Goal: Subscribe to service/newsletter

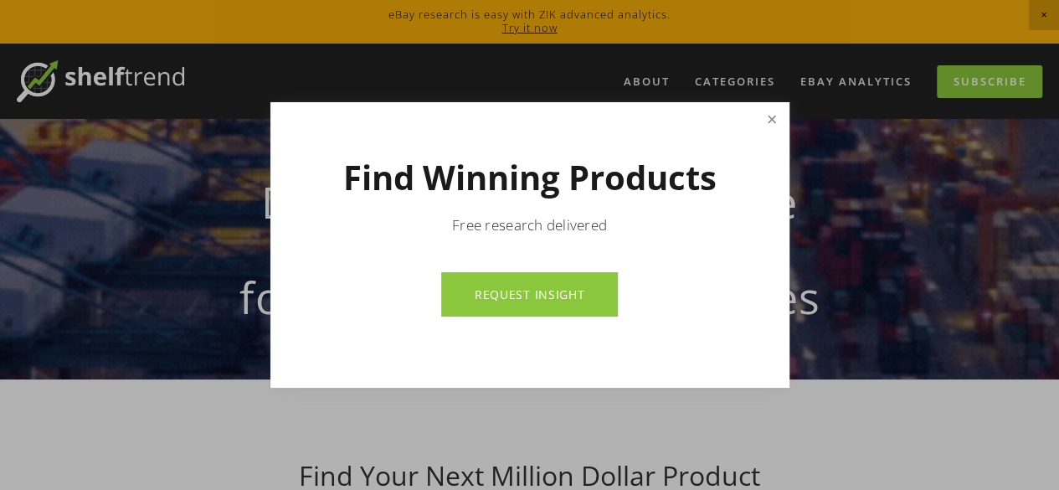
click at [777, 120] on link "Close" at bounding box center [770, 119] width 29 height 29
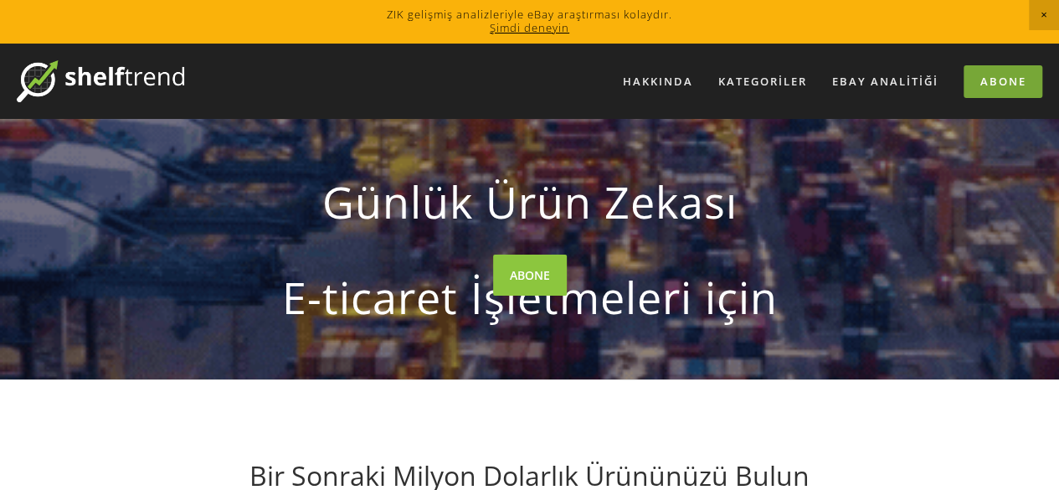
click at [997, 91] on link "Abone" at bounding box center [1002, 81] width 79 height 33
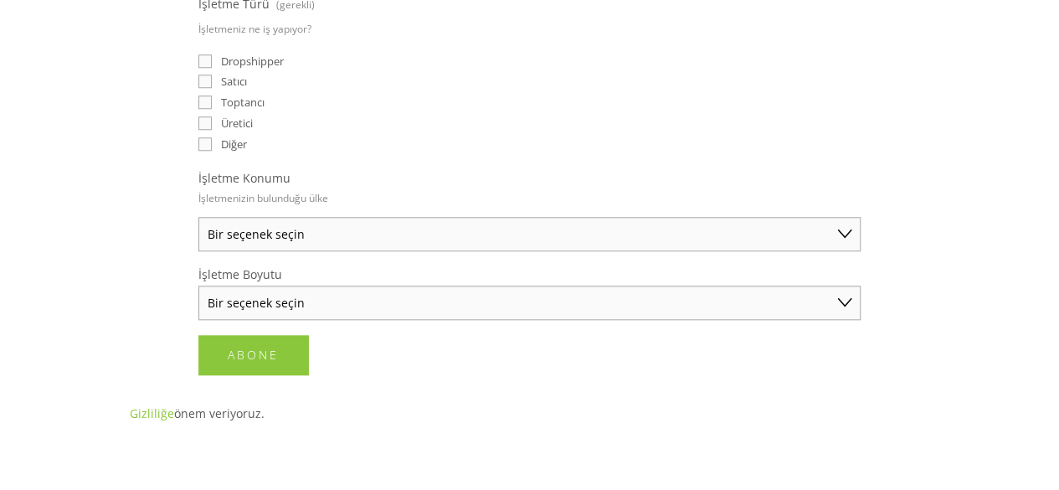
scroll to position [710, 0]
click at [475, 235] on select "Bir seçenek seçin Avustralya Amerika Birleşik Devletleri Birleşik Krallık Çin J…" at bounding box center [529, 235] width 662 height 34
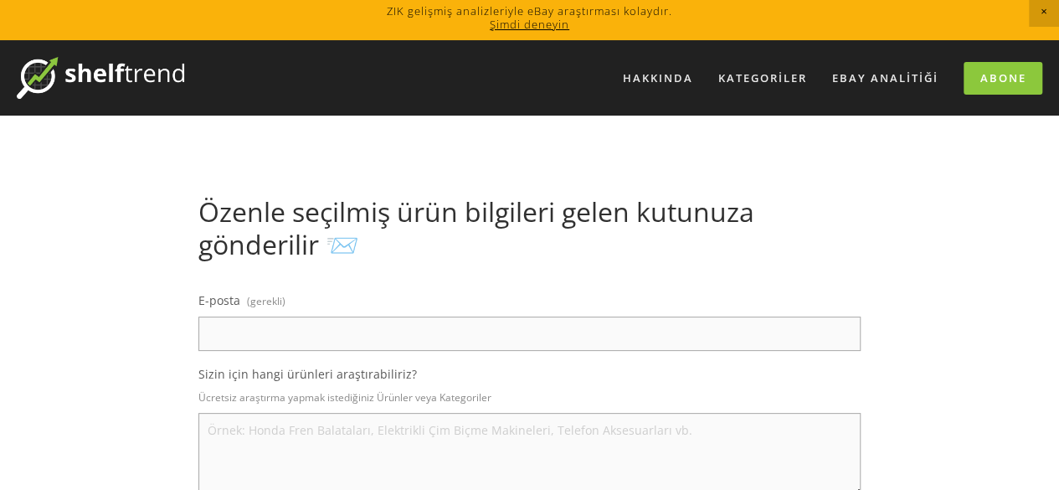
scroll to position [0, 0]
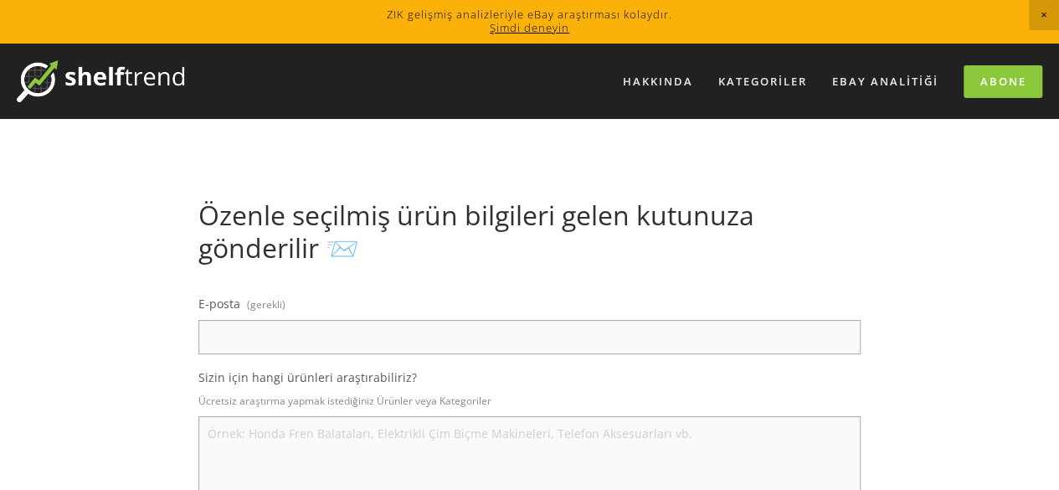
click at [1036, 18] on span "Duyuruyu Kapat" at bounding box center [1043, 15] width 30 height 30
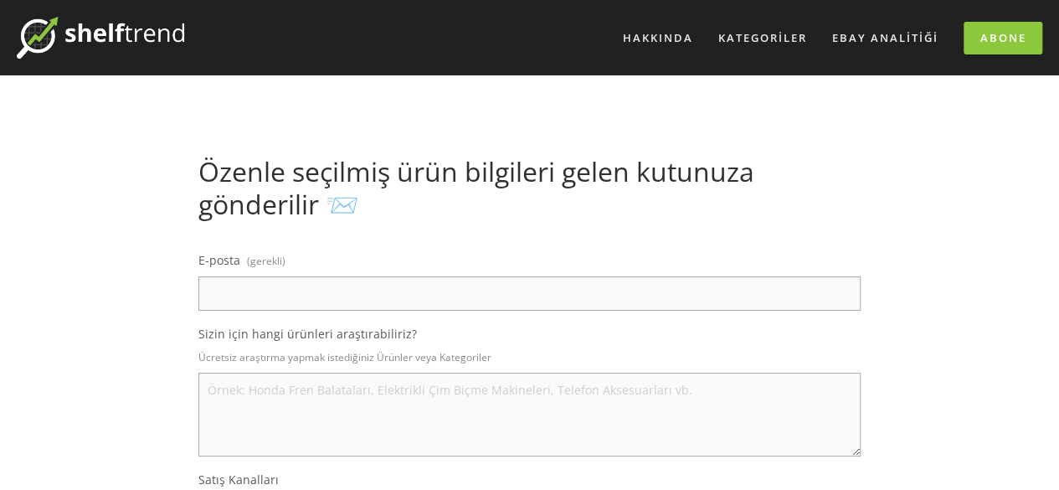
click at [270, 294] on input "E-posta (gerekli)" at bounding box center [529, 293] width 662 height 34
type input "a"
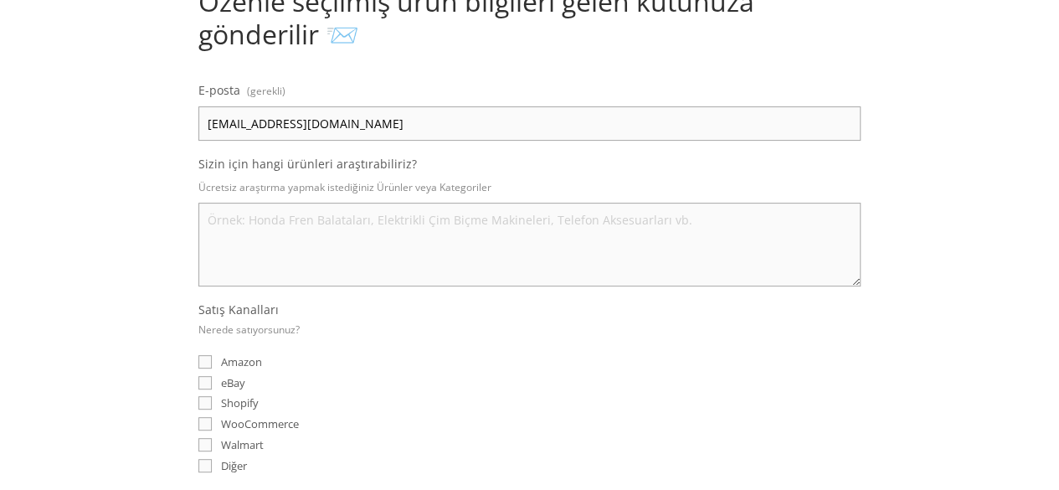
scroll to position [186, 0]
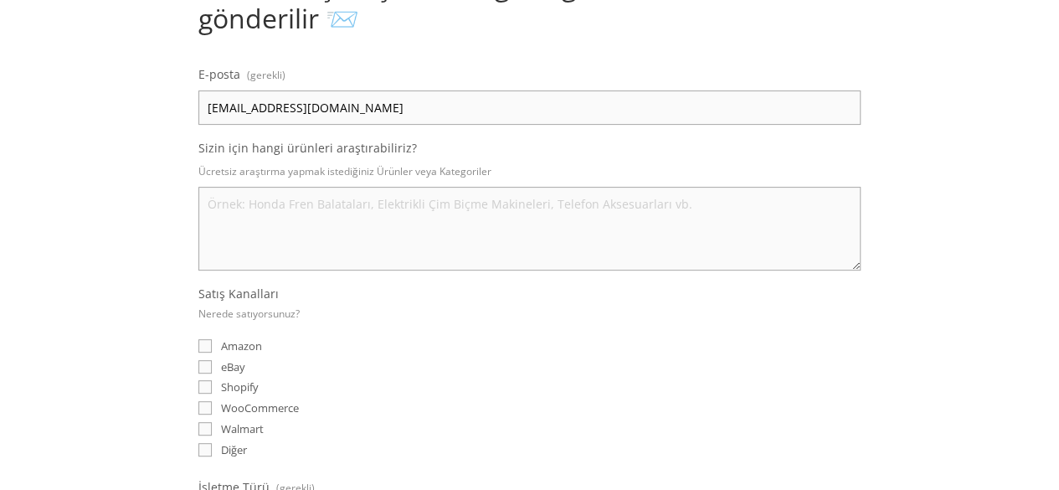
type input "alperr.247@icloud.com"
click at [203, 362] on input "eBay" at bounding box center [204, 366] width 13 height 13
checkbox input "true"
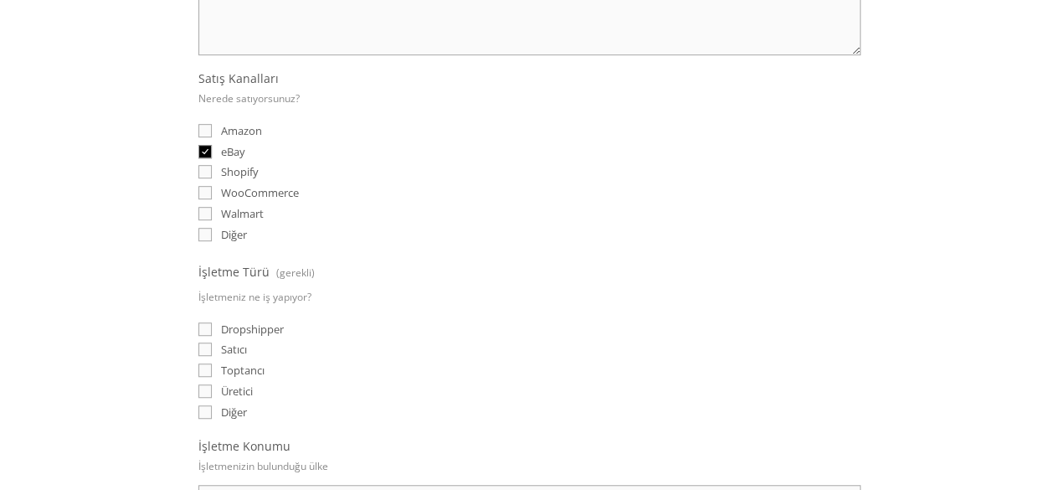
scroll to position [423, 0]
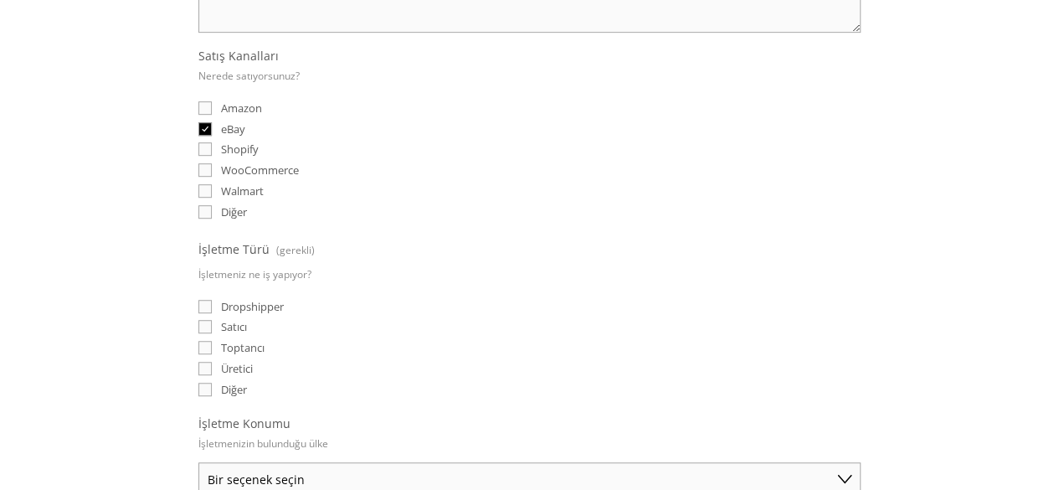
click at [205, 101] on input "Amazon" at bounding box center [204, 107] width 13 height 13
checkbox input "true"
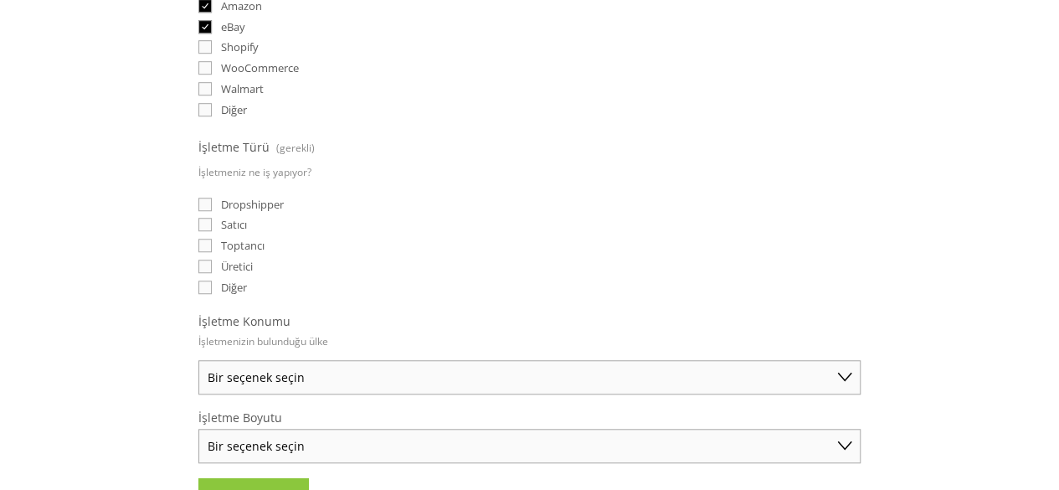
scroll to position [526, 0]
click at [203, 197] on input "Dropshipper" at bounding box center [204, 203] width 13 height 13
checkbox input "true"
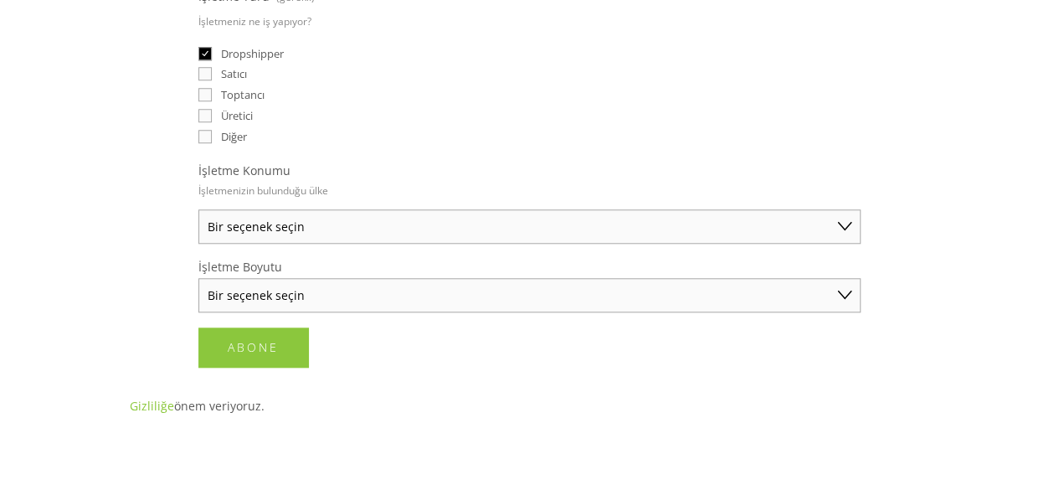
scroll to position [682, 0]
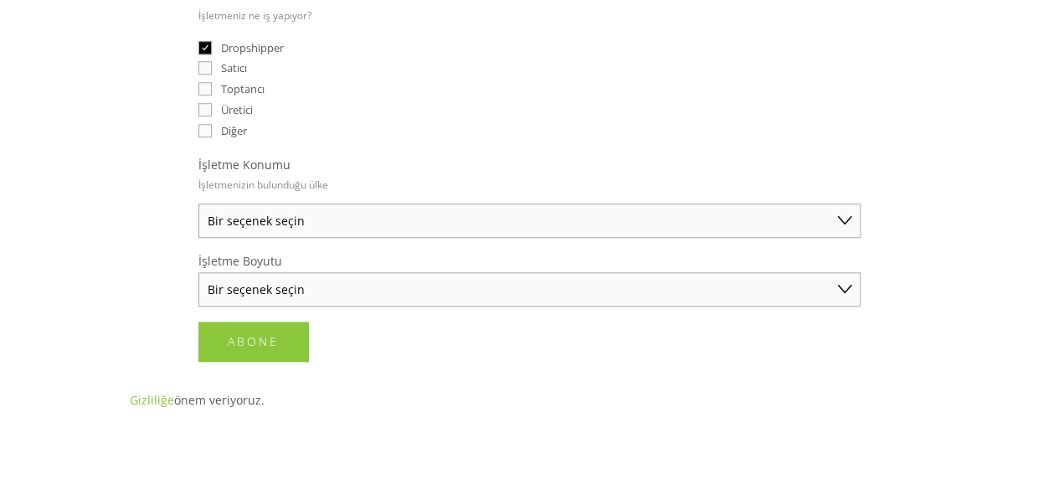
click at [298, 219] on select "Bir seçenek seçin Avustralya Amerika Birleşik Devletleri Birleşik Krallık Çin J…" at bounding box center [529, 220] width 662 height 34
select select "United Kingdom"
click at [198, 203] on select "Bir seçenek seçin Avustralya Amerika Birleşik Devletleri Birleşik Krallık Çin J…" at bounding box center [529, 220] width 662 height 34
click at [323, 279] on select "Bir seçenek seçin Solo Tüccar (yıllık 50.000 doların altında satış) Küçük İşlet…" at bounding box center [529, 289] width 662 height 34
select select "Solo Merchant (under $50K annual sales)"
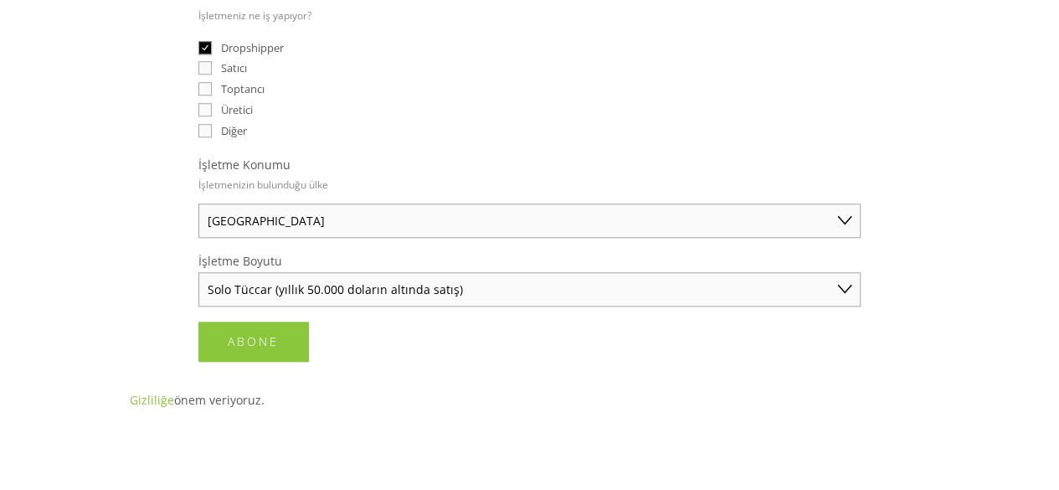
click at [198, 272] on select "Bir seçenek seçin Solo Tüccar (yıllık 50.000 doların altında satış) Küçük İşlet…" at bounding box center [529, 289] width 662 height 34
click at [258, 321] on button "Abone Abone" at bounding box center [253, 340] width 110 height 39
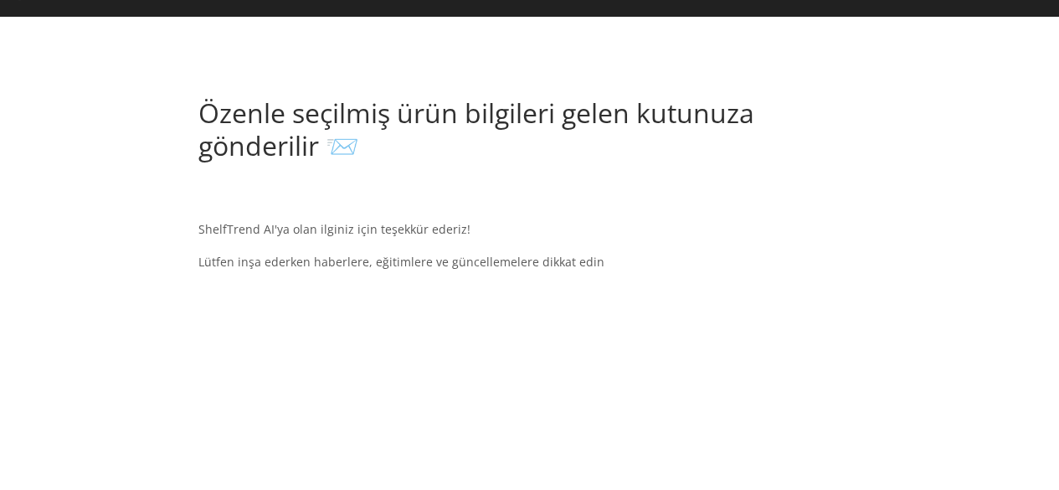
scroll to position [0, 0]
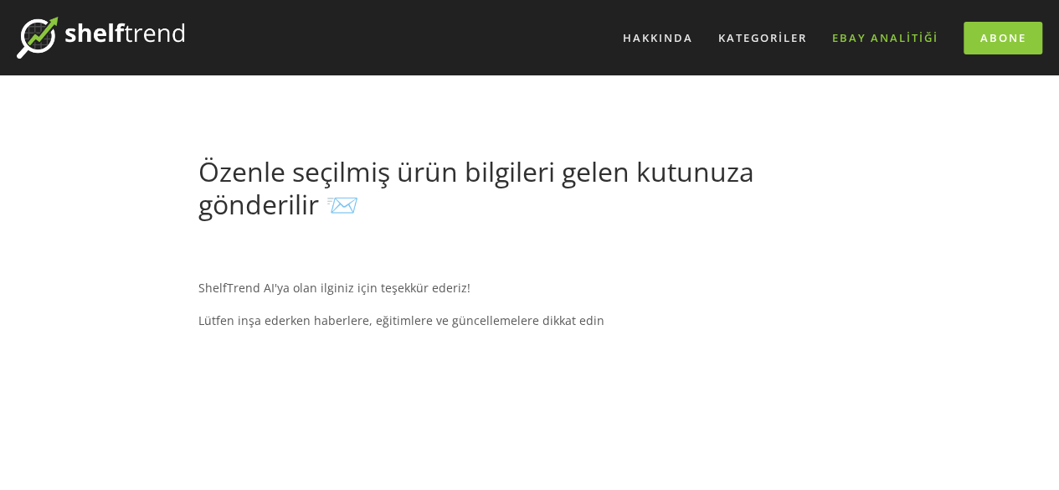
click at [858, 30] on font "eBay Analitiği" at bounding box center [885, 37] width 106 height 15
